Goal: Transaction & Acquisition: Purchase product/service

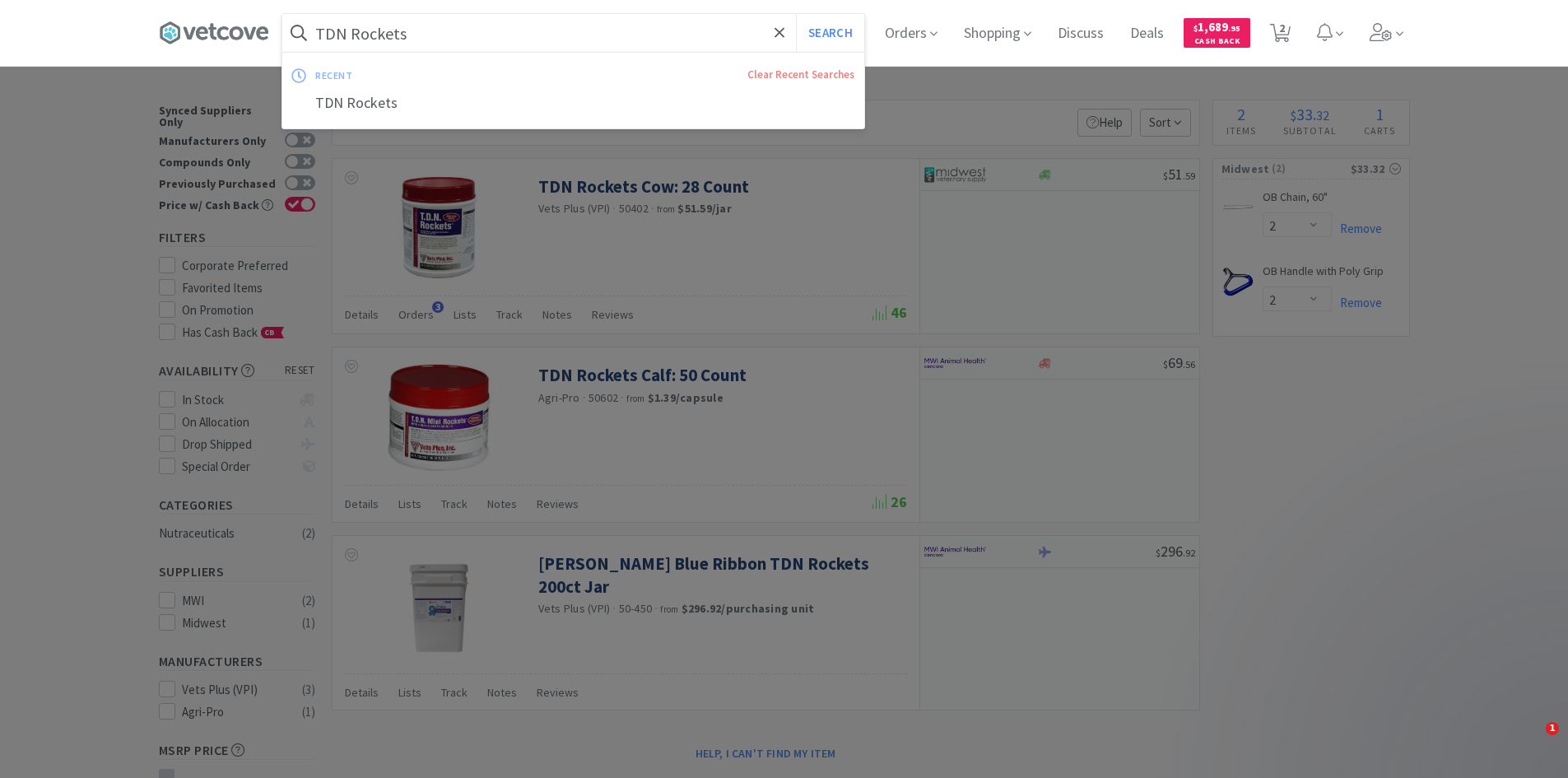
select select "2"
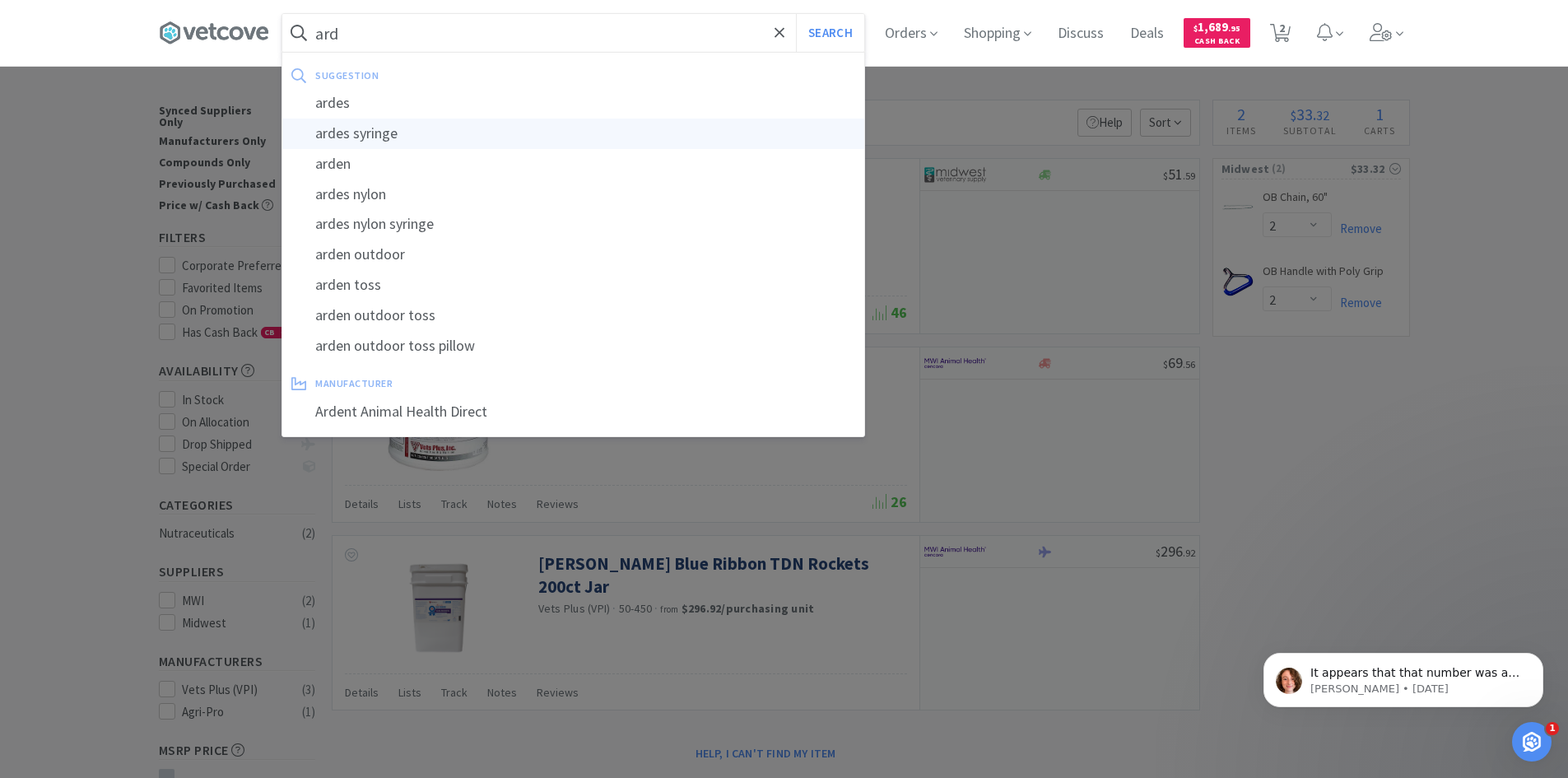
click at [391, 140] on div "ardes syringe" at bounding box center [573, 133] width 581 height 30
type input "ardes syringe"
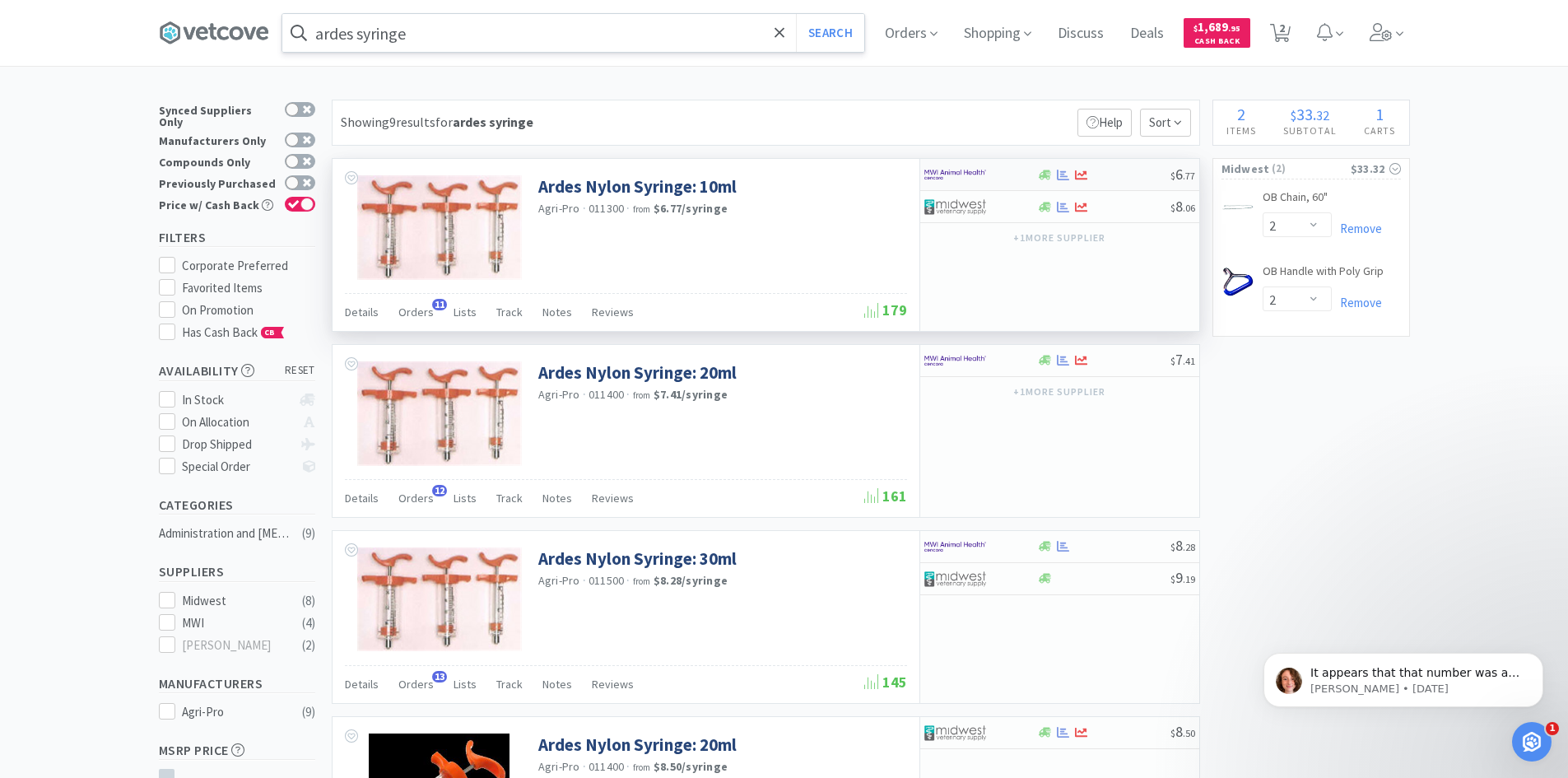
click at [1133, 176] on div at bounding box center [1103, 175] width 133 height 12
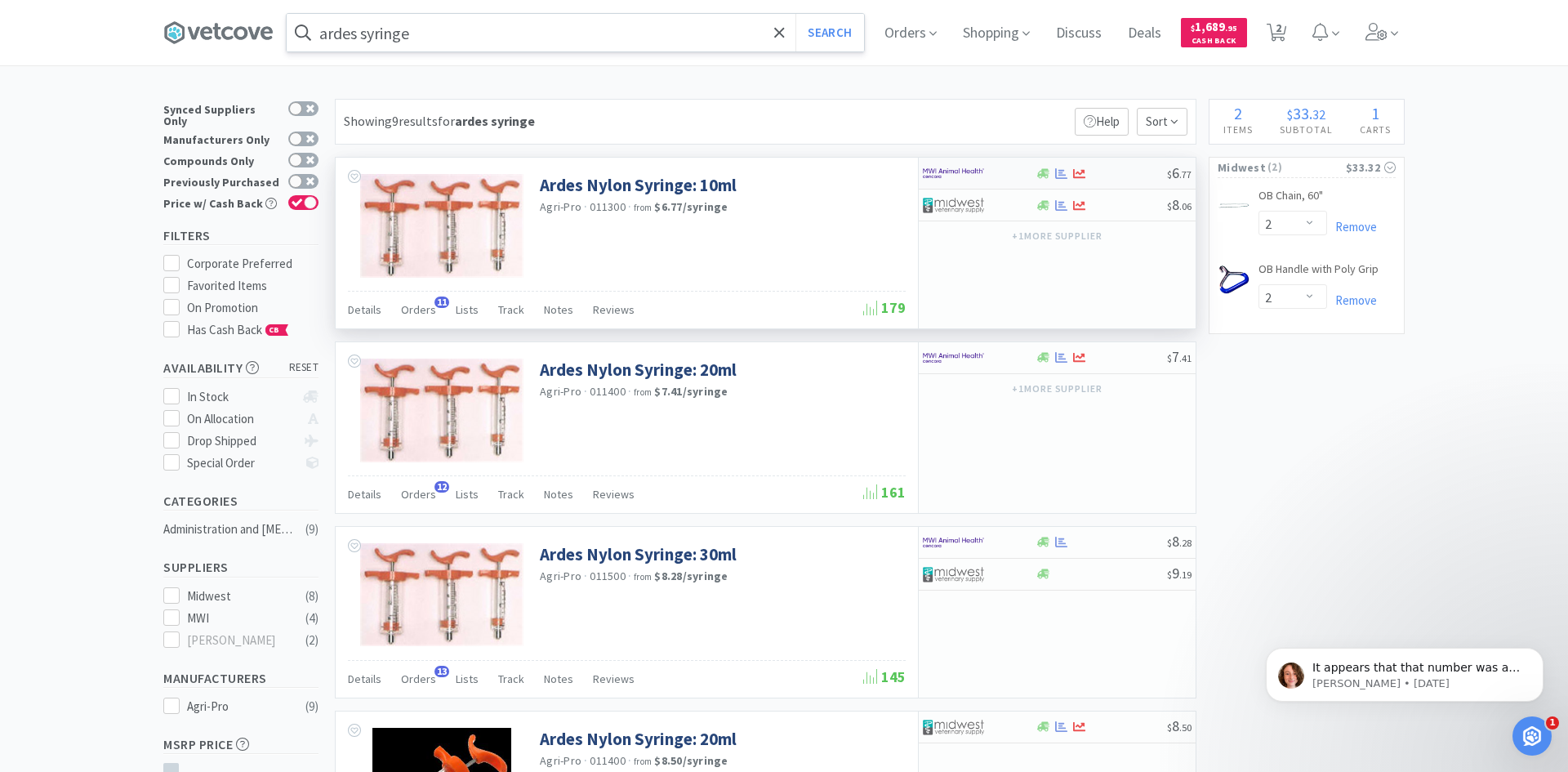
select select "1"
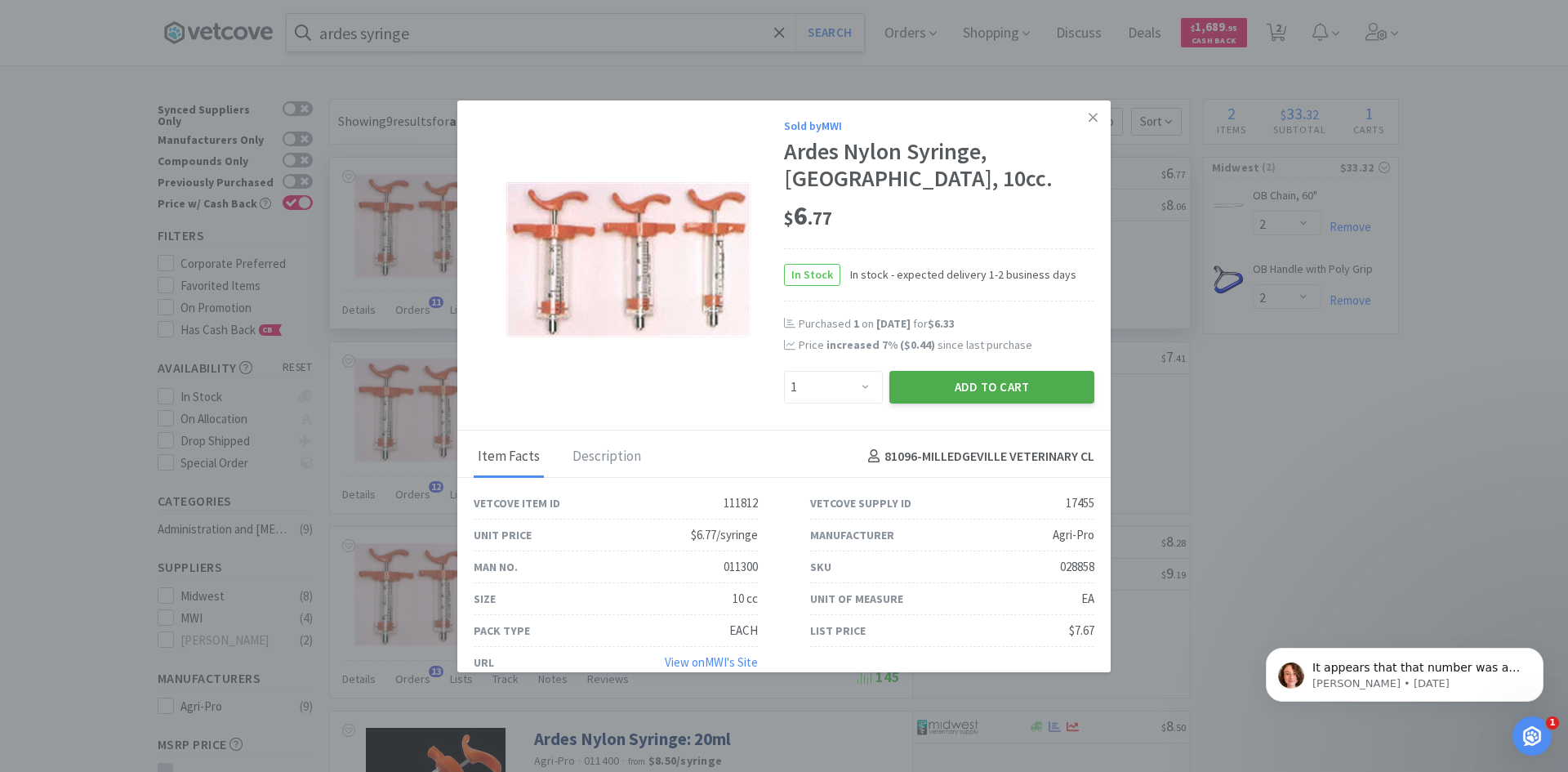
click at [1001, 385] on button "Add to Cart" at bounding box center [992, 387] width 205 height 32
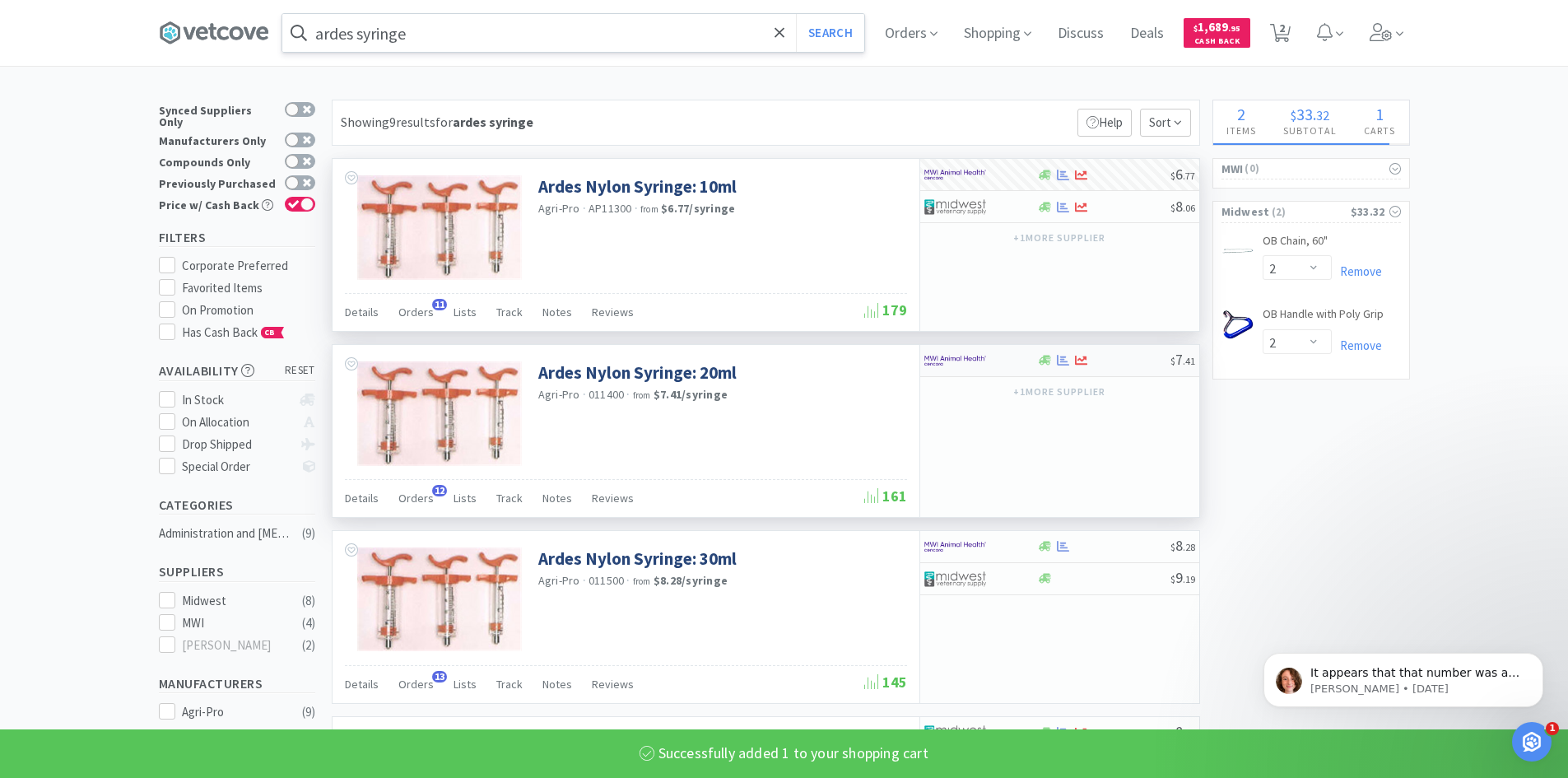
select select "1"
click at [1021, 366] on div at bounding box center [980, 361] width 113 height 28
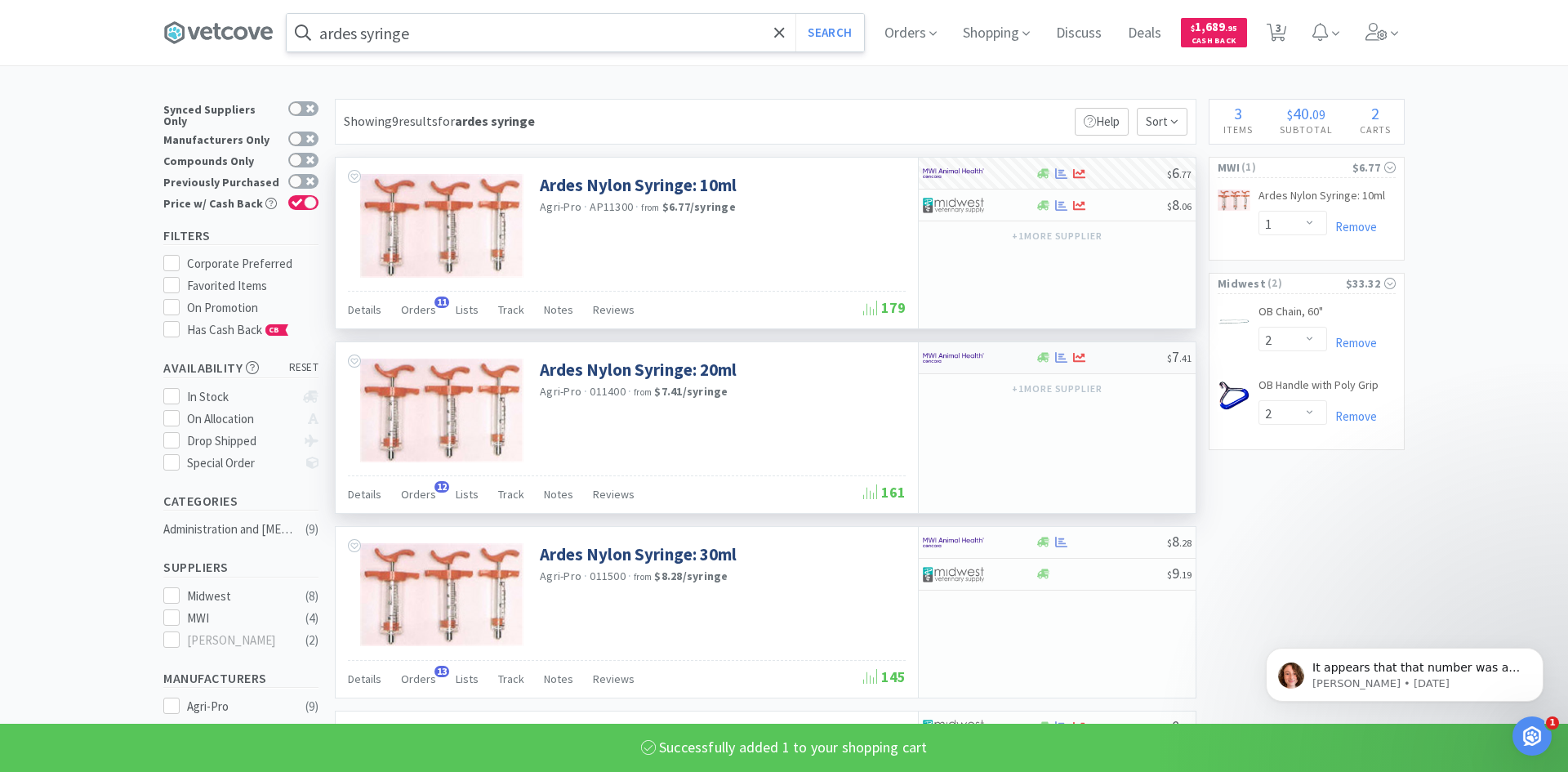
select select "1"
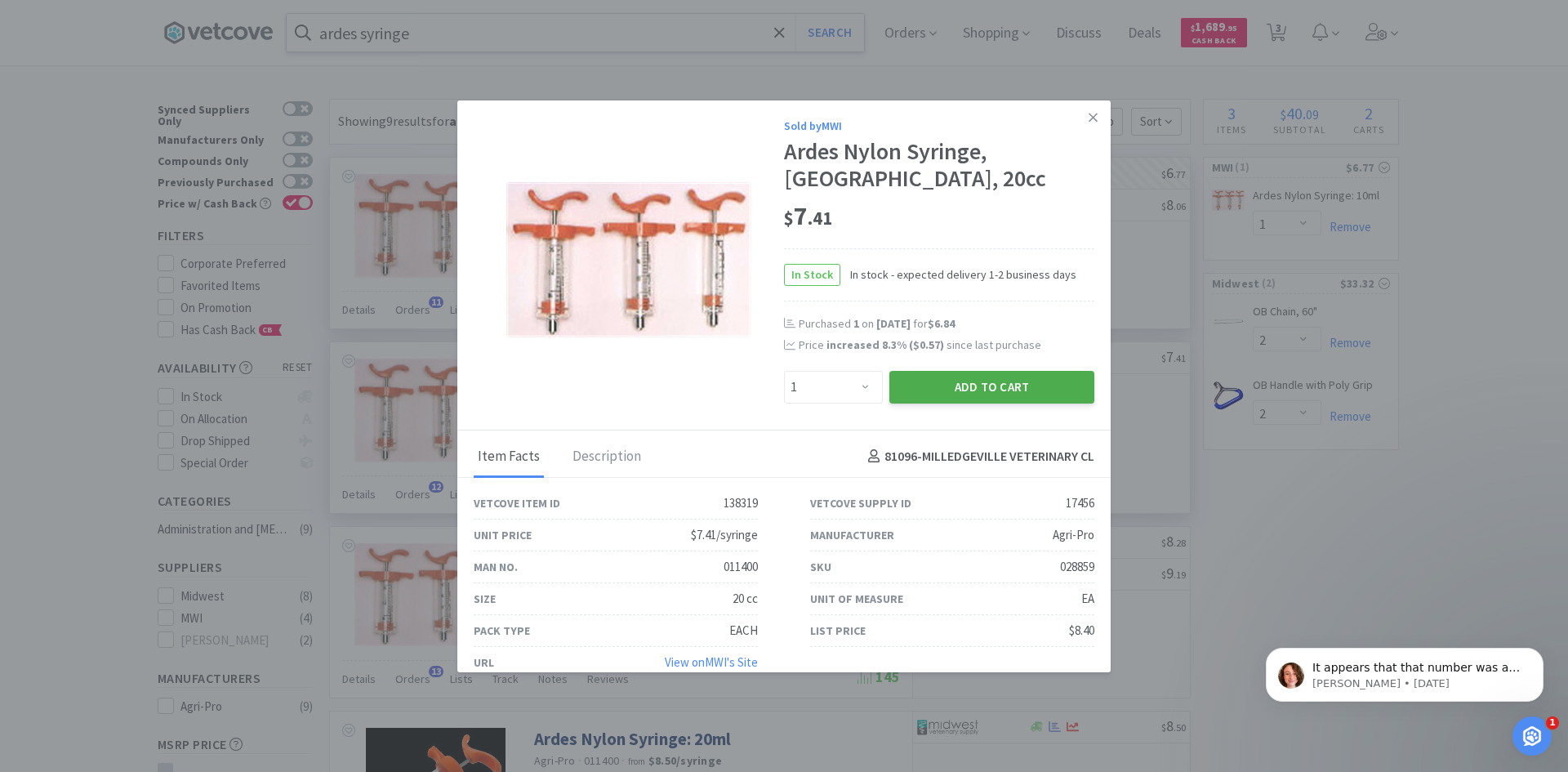
click at [1017, 383] on button "Add to Cart" at bounding box center [992, 387] width 205 height 32
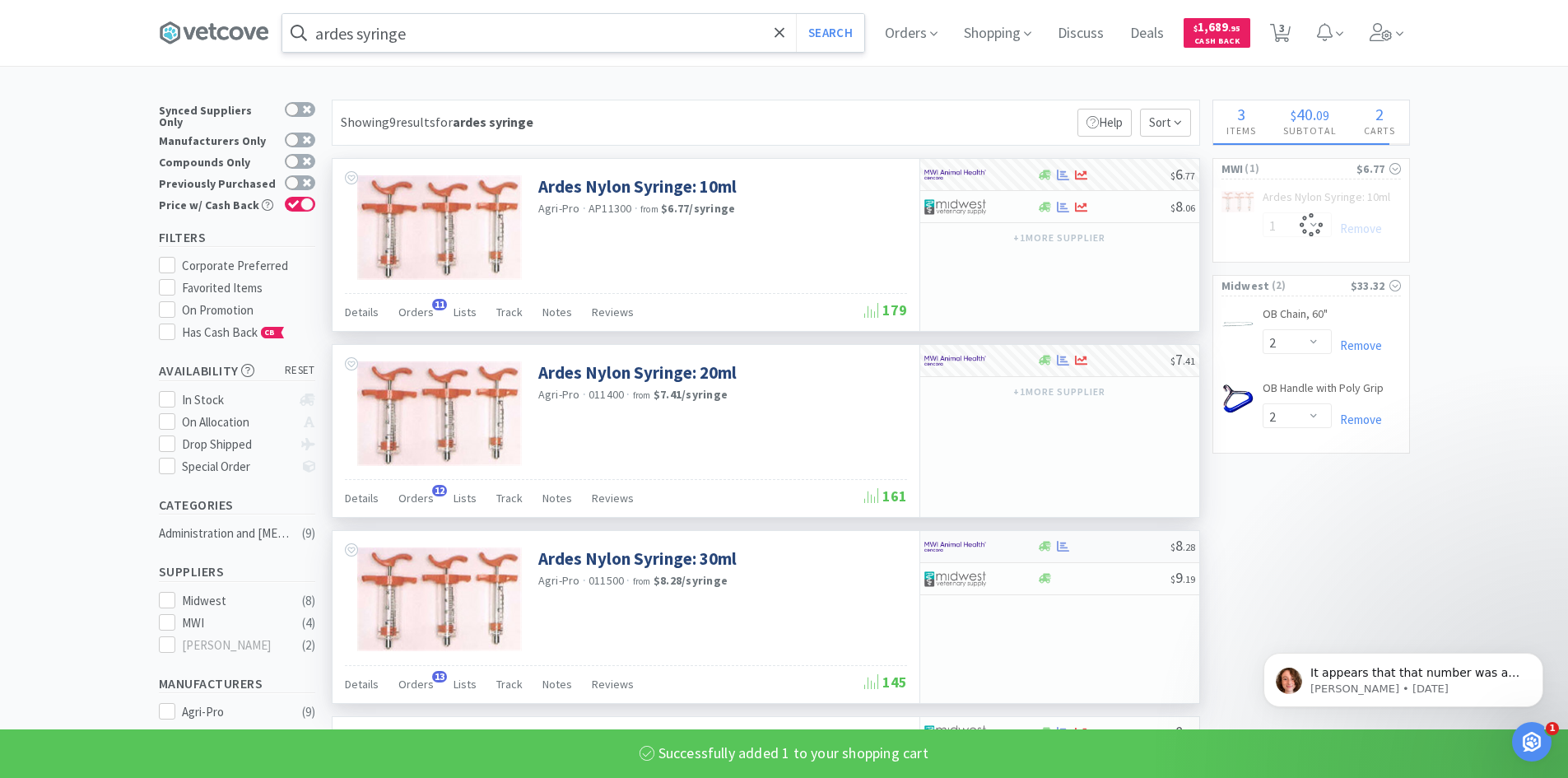
select select "1"
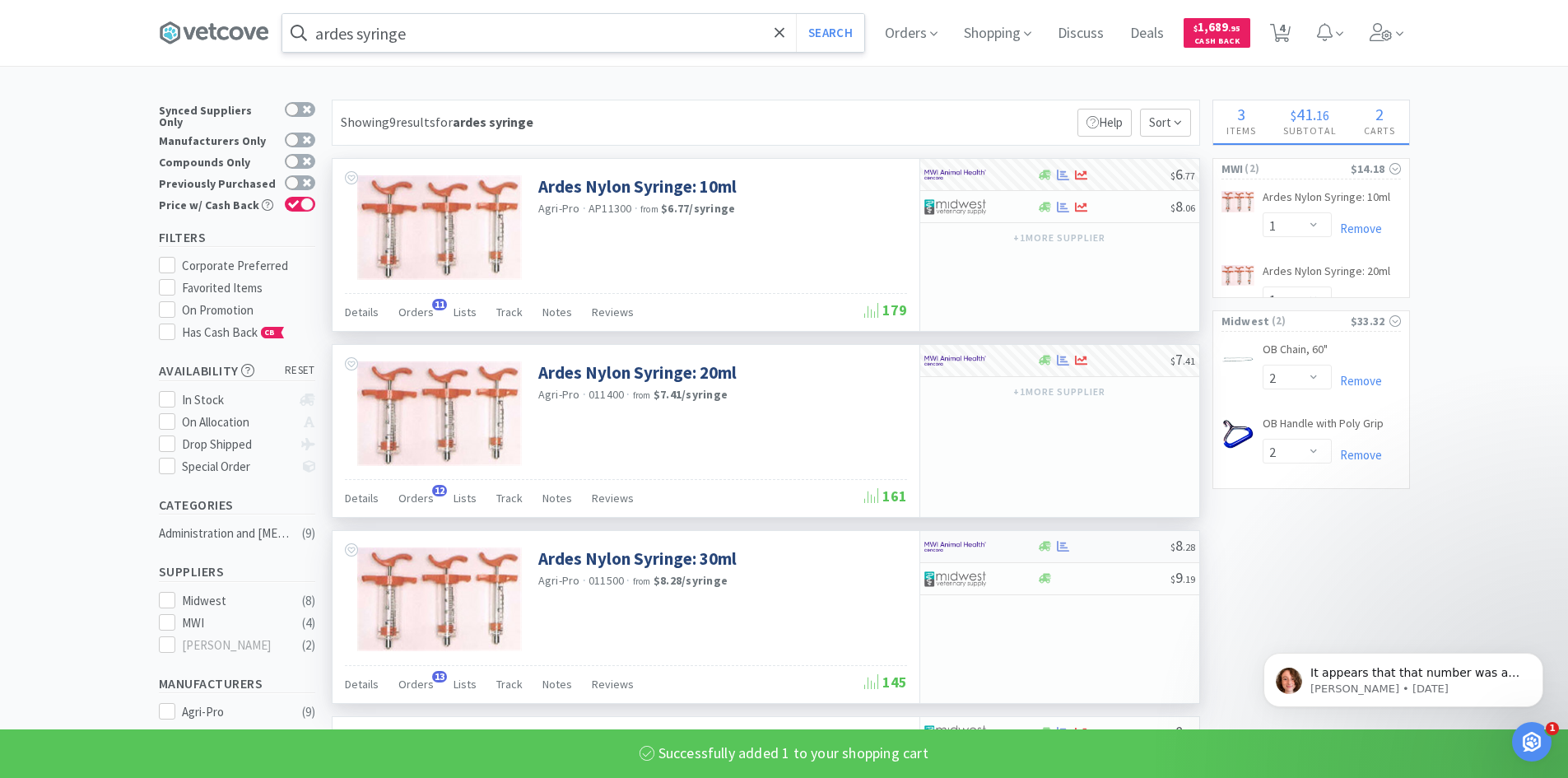
click at [1018, 553] on div at bounding box center [980, 546] width 113 height 28
select select "1"
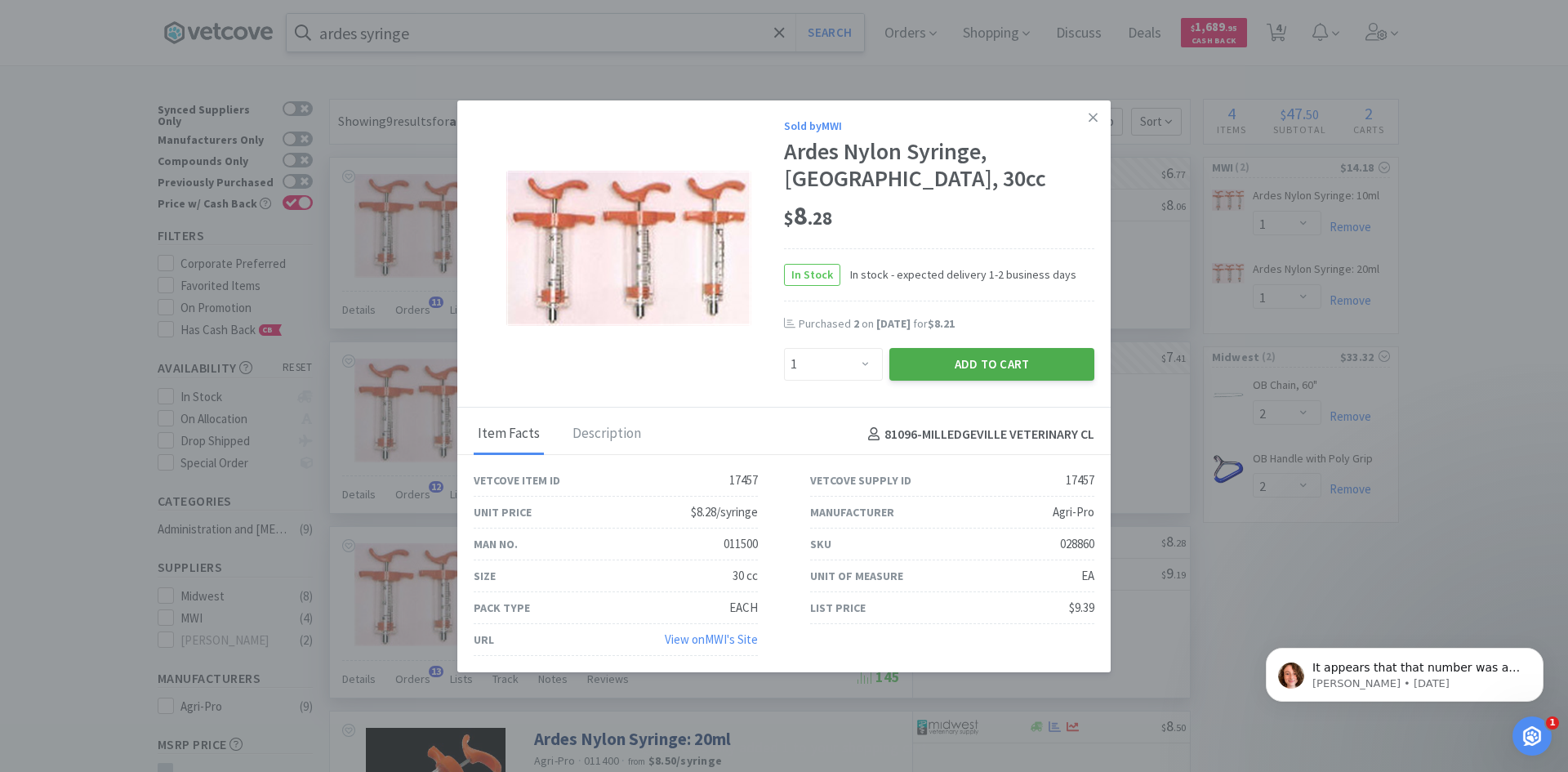
click at [997, 372] on button "Add to Cart" at bounding box center [992, 365] width 205 height 32
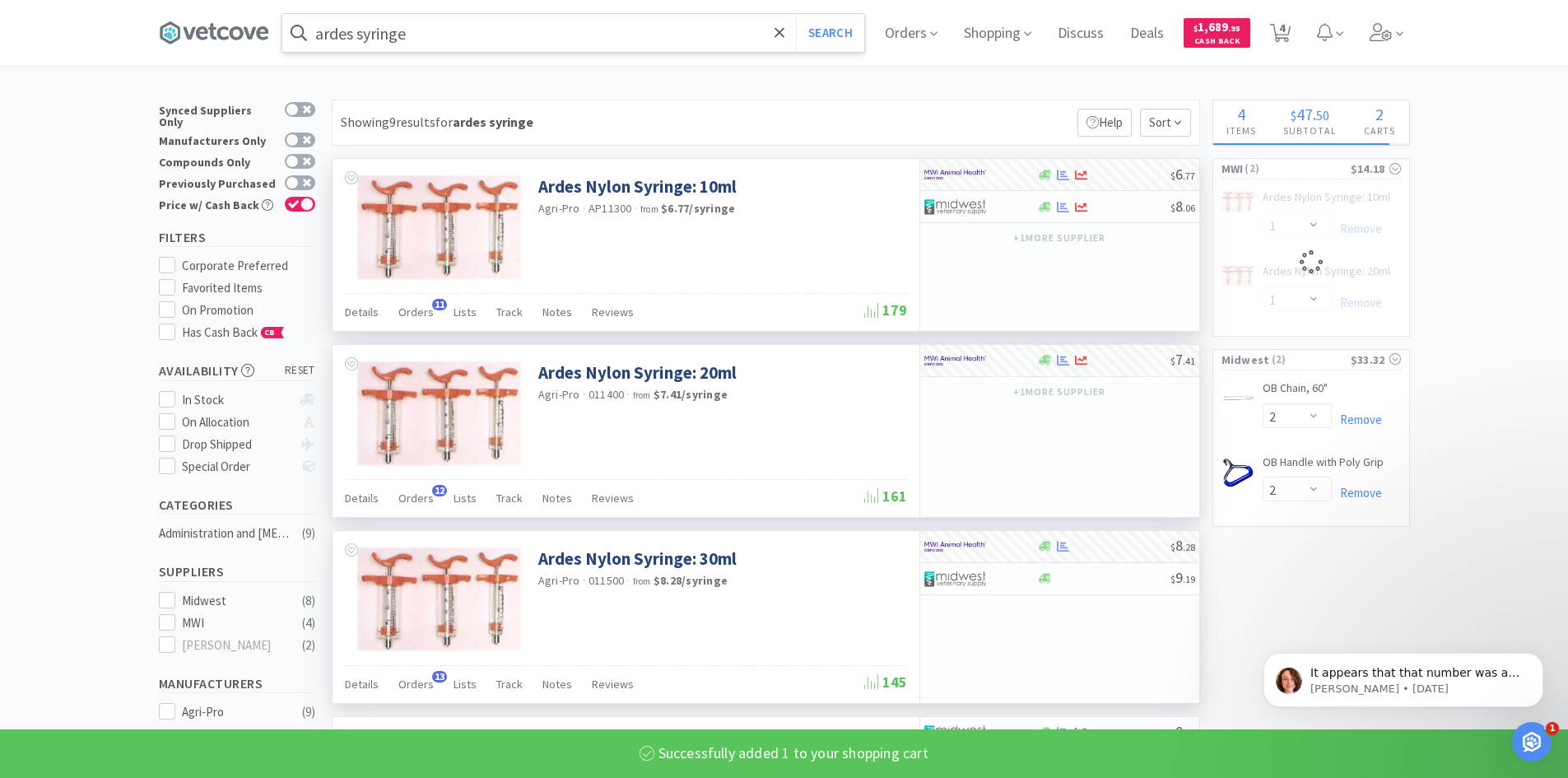
select select "1"
